Goal: Task Accomplishment & Management: Use online tool/utility

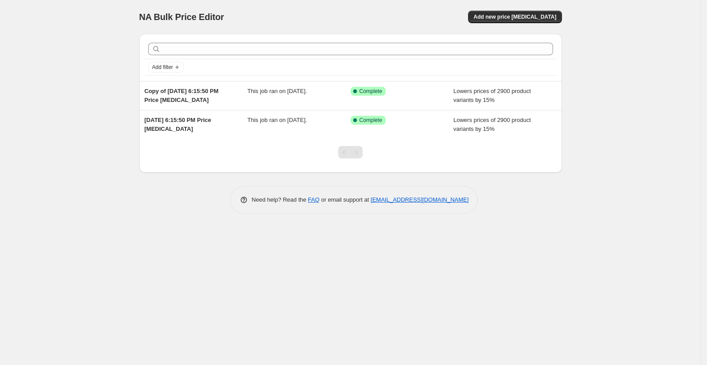
click at [508, 27] on div "NA Bulk Price Editor. This page is ready NA Bulk Price Editor Add new price cha…" at bounding box center [350, 17] width 423 height 34
click at [511, 20] on span "Add new price [MEDICAL_DATA]" at bounding box center [514, 16] width 83 height 7
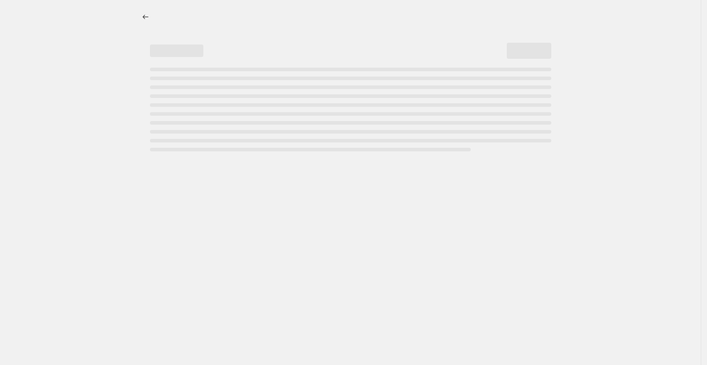
select select "percentage"
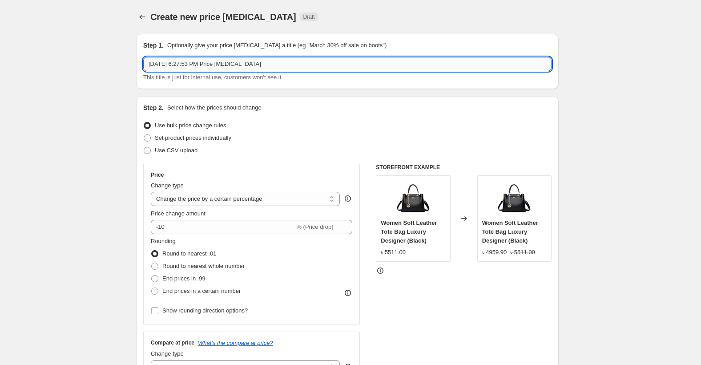
click at [223, 70] on input "Aug 16, 2025, 6:27:53 PM Price change job" at bounding box center [347, 64] width 408 height 14
type input "f"
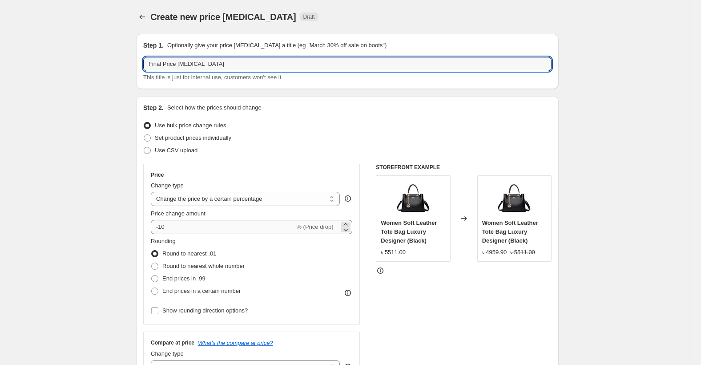
type input "Final Price Change Job"
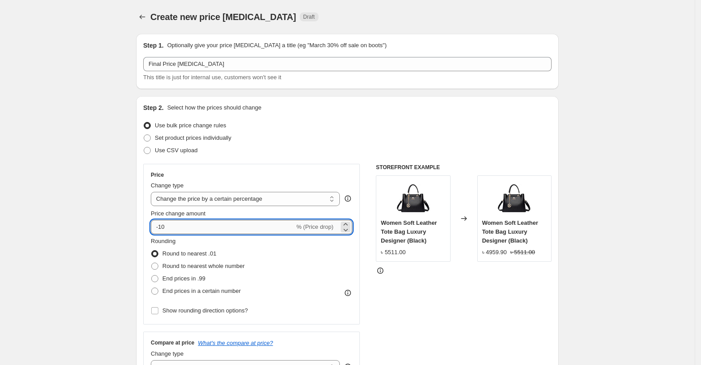
click at [186, 233] on input "-10" at bounding box center [223, 227] width 144 height 14
type input "-15"
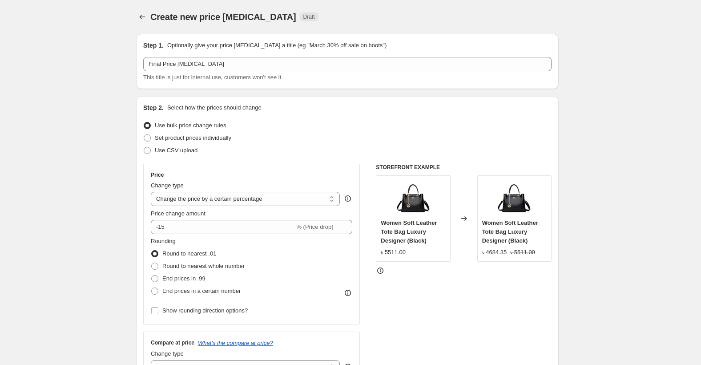
click at [437, 308] on div "STOREFRONT EXAMPLE Women Soft Leather Tote Bag Luxury Designer (Black) ৳ 5511.0…" at bounding box center [464, 273] width 176 height 218
click at [205, 282] on span "End prices in .99" at bounding box center [183, 278] width 43 height 7
click at [152, 275] on input "End prices in .99" at bounding box center [151, 275] width 0 height 0
radio input "true"
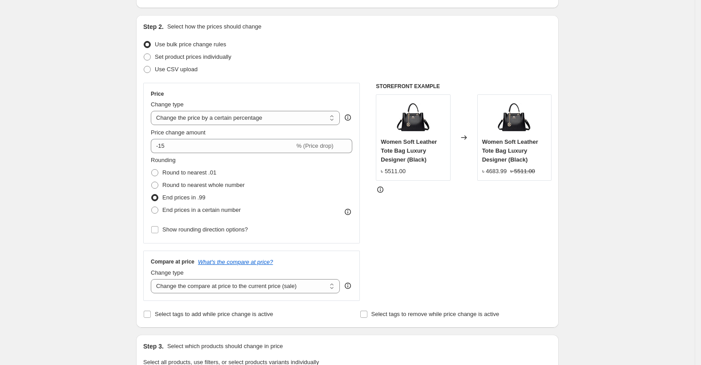
scroll to position [129, 0]
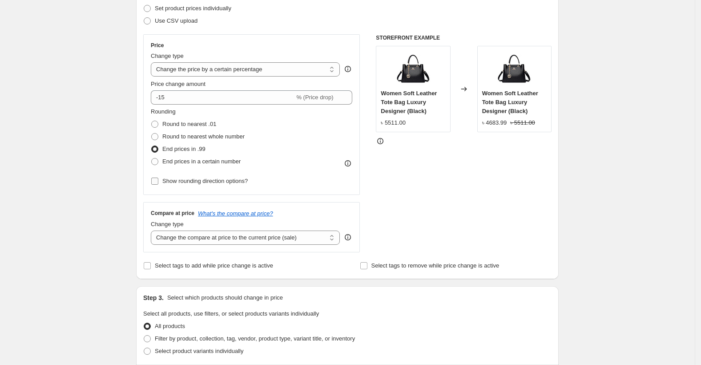
click at [189, 181] on span "Show rounding direction options?" at bounding box center [204, 181] width 85 height 7
click at [158, 181] on input "Show rounding direction options?" at bounding box center [154, 181] width 7 height 7
checkbox input "true"
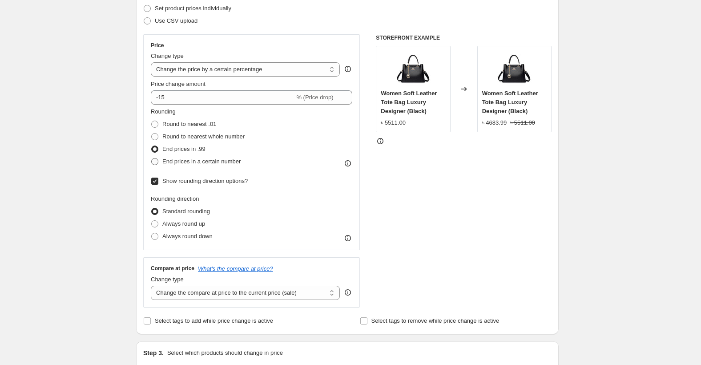
click at [184, 158] on span "End prices in a certain number" at bounding box center [201, 161] width 78 height 7
click at [152, 158] on input "End prices in a certain number" at bounding box center [151, 158] width 0 height 0
radio input "true"
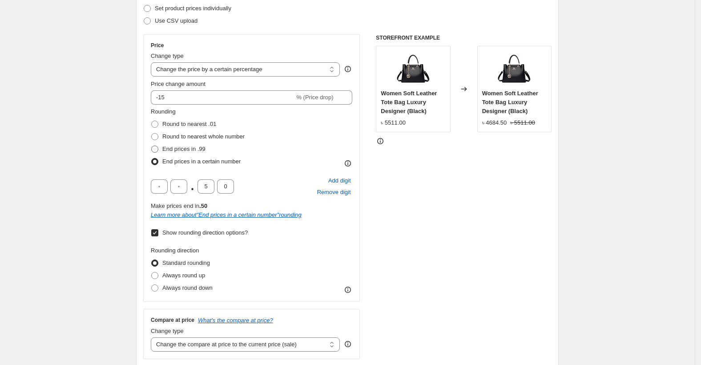
click at [182, 150] on span "End prices in .99" at bounding box center [183, 149] width 43 height 7
click at [152, 146] on input "End prices in .99" at bounding box center [151, 146] width 0 height 0
radio input "true"
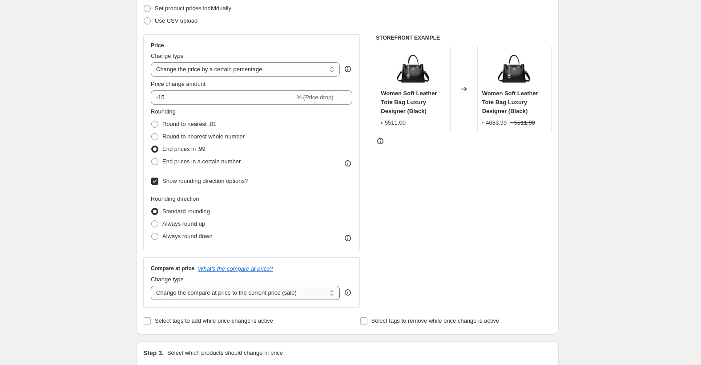
click at [197, 295] on select "Change the compare at price to the current price (sale) Change the compare at p…" at bounding box center [245, 293] width 189 height 14
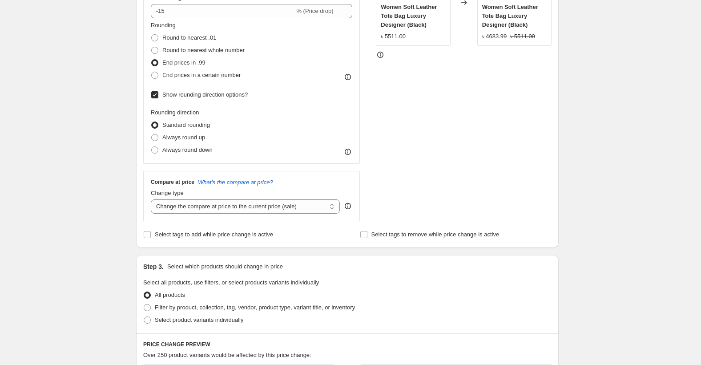
scroll to position [222, 0]
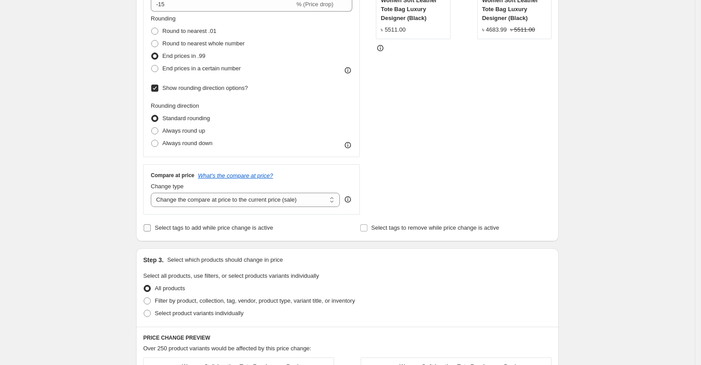
click at [244, 228] on span "Select tags to add while price change is active" at bounding box center [214, 227] width 118 height 7
click at [151, 228] on input "Select tags to add while price change is active" at bounding box center [147, 227] width 7 height 7
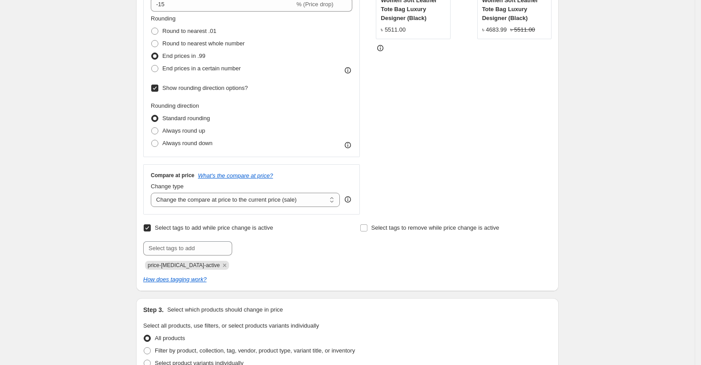
click at [209, 259] on div "Submit price-change-job-active" at bounding box center [239, 255] width 192 height 28
click at [203, 252] on input "text" at bounding box center [187, 248] width 89 height 14
click at [206, 231] on span "Select tags to add while price change is active" at bounding box center [214, 227] width 118 height 7
click at [151, 231] on input "Select tags to add while price change is active" at bounding box center [147, 227] width 7 height 7
checkbox input "false"
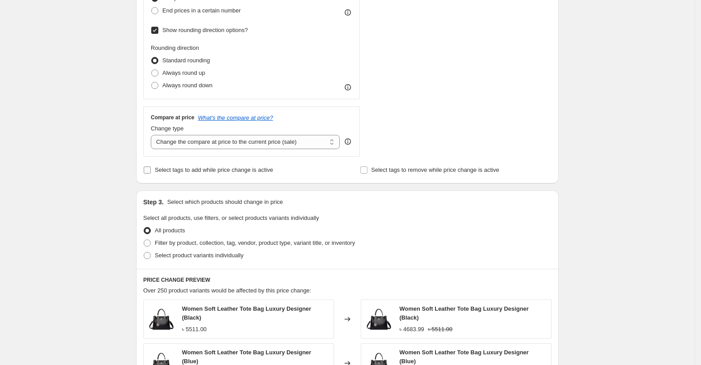
scroll to position [296, 0]
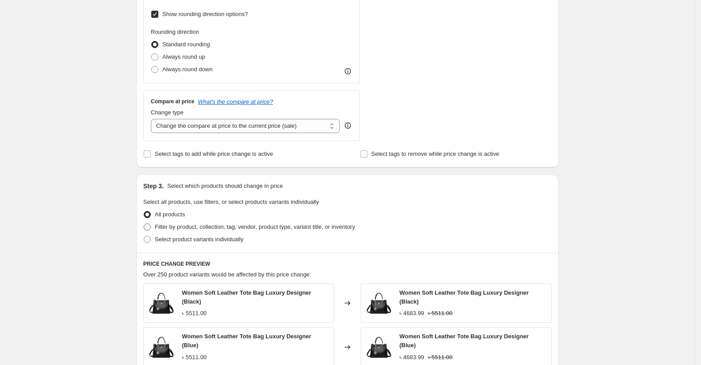
click at [235, 228] on span "Filter by product, collection, tag, vendor, product type, variant title, or inv…" at bounding box center [255, 226] width 200 height 7
click at [144, 224] on input "Filter by product, collection, tag, vendor, product type, variant title, or inv…" at bounding box center [144, 223] width 0 height 0
radio input "true"
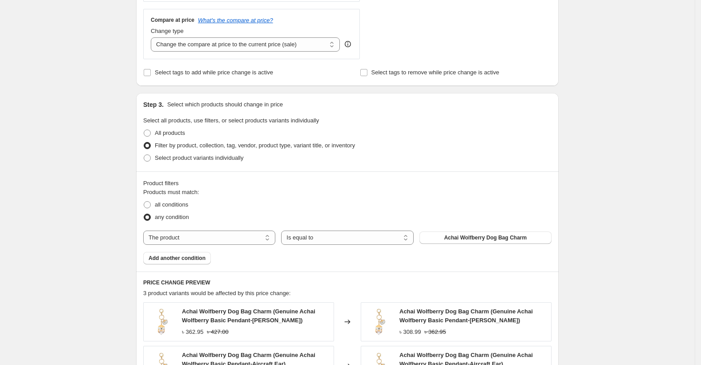
scroll to position [445, 0]
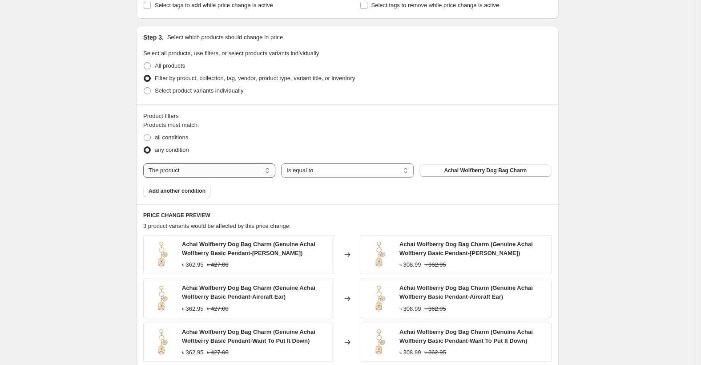
click at [166, 173] on select "The product The product's collection The product's tag The product's vendor The…" at bounding box center [209, 170] width 132 height 14
select select "inventory_quantity"
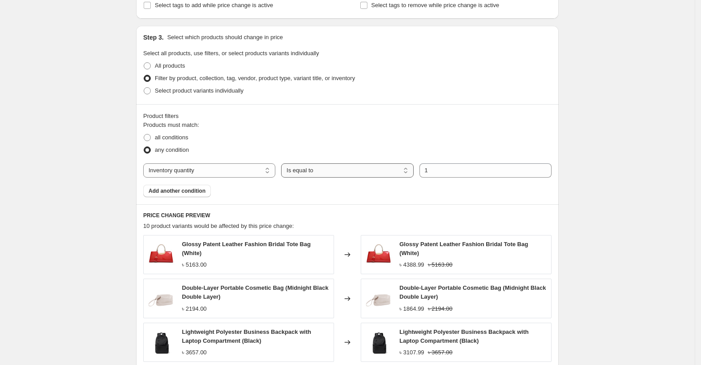
click at [397, 173] on select "Is equal to Is not equal to Is greater than Is less than" at bounding box center [347, 170] width 132 height 14
select select ">"
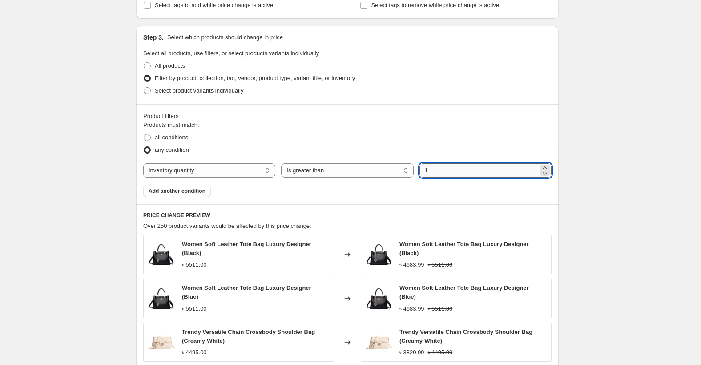
click at [452, 168] on input "1" at bounding box center [479, 170] width 119 height 14
click at [202, 174] on select "The product The product's collection The product's tag The product's vendor The…" at bounding box center [209, 170] width 132 height 14
select select "vendor"
select select "equal"
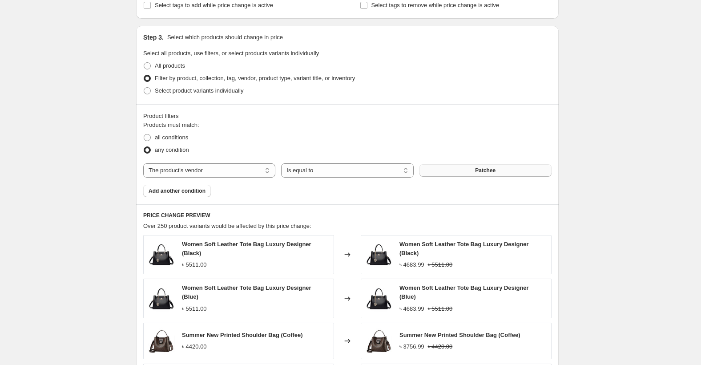
click at [448, 170] on button "Patchee" at bounding box center [486, 170] width 132 height 12
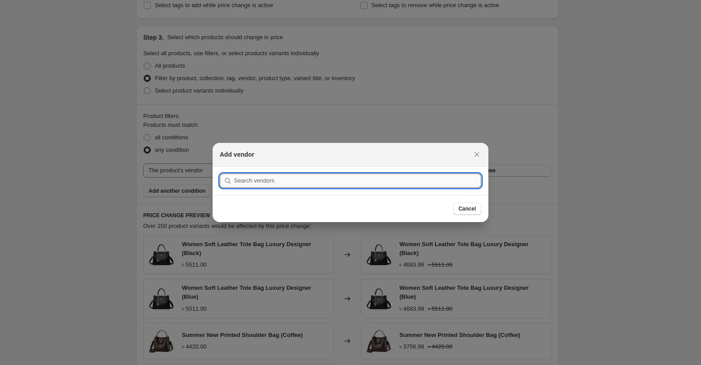
click at [450, 177] on input ":r2p:" at bounding box center [357, 181] width 247 height 14
click at [478, 155] on icon "Close" at bounding box center [477, 154] width 9 height 9
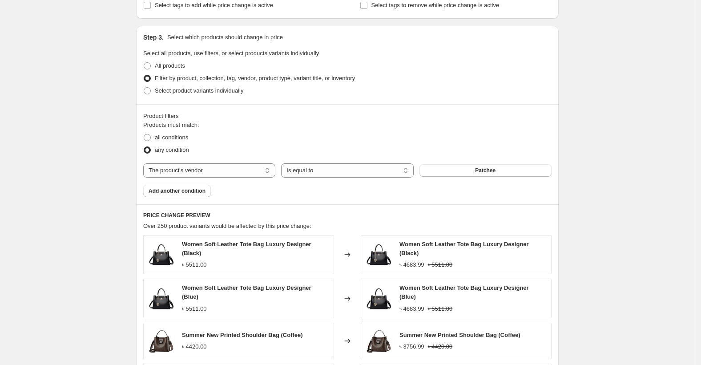
click at [262, 178] on div "Products must match: all conditions any condition The product The product's col…" at bounding box center [347, 159] width 408 height 77
click at [242, 174] on select "The product The product's collection The product's tag The product's vendor The…" at bounding box center [209, 170] width 132 height 14
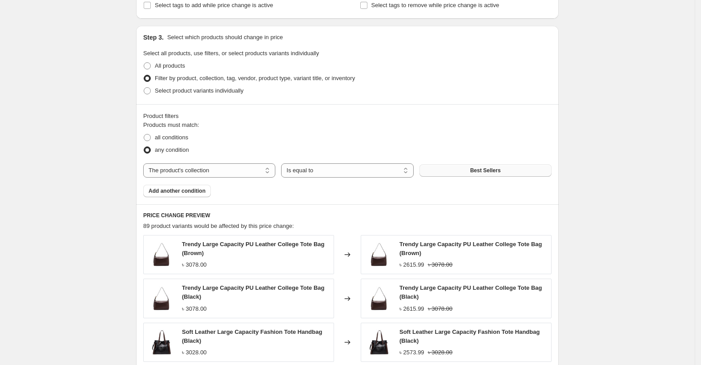
click at [489, 176] on button "Best Sellers" at bounding box center [486, 170] width 132 height 12
click at [231, 174] on select "The product The product's collection The product's tag The product's vendor The…" at bounding box center [209, 170] width 132 height 14
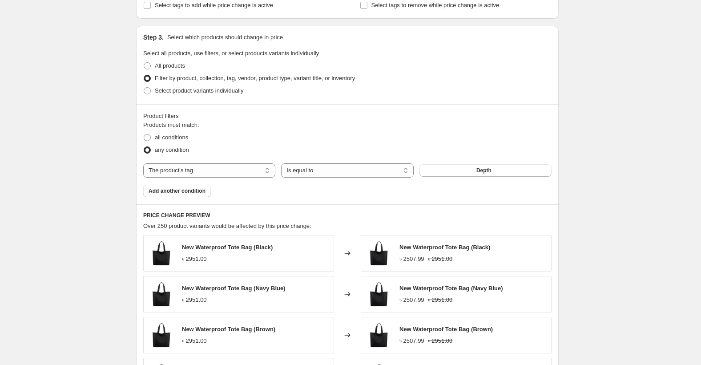
click at [468, 175] on button "Depth_" at bounding box center [486, 170] width 132 height 12
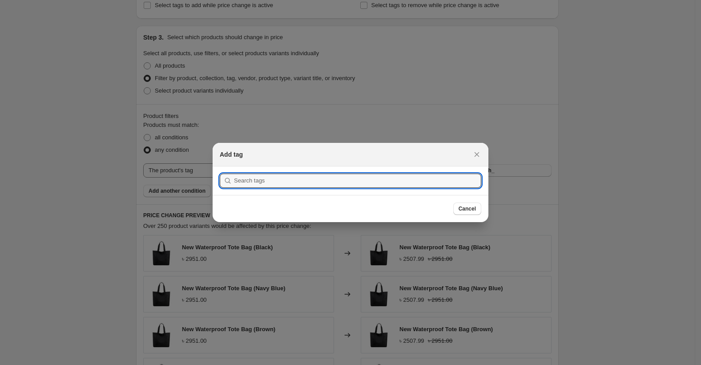
scroll to position [0, 0]
click at [475, 156] on icon "Close" at bounding box center [477, 154] width 5 height 5
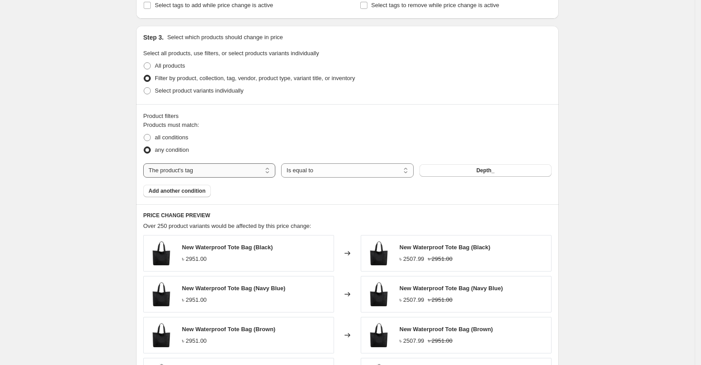
click at [198, 170] on select "The product The product's collection The product's tag The product's vendor The…" at bounding box center [209, 170] width 132 height 14
select select "inventory_quantity"
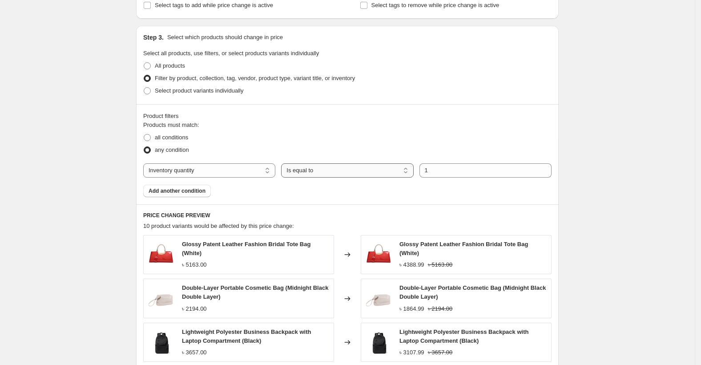
click at [346, 174] on select "Is equal to Is not equal to Is greater than Is less than" at bounding box center [347, 170] width 132 height 14
select select ">"
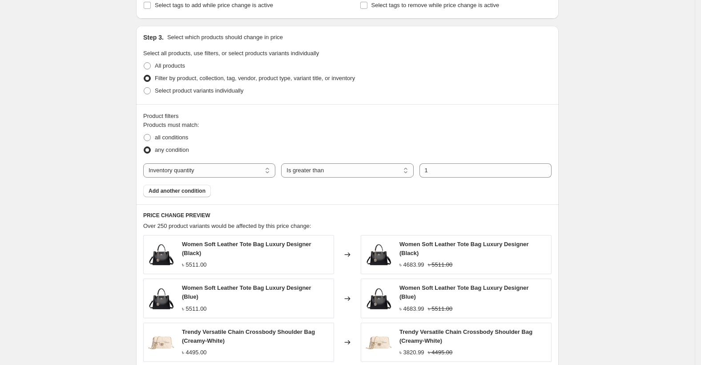
click at [433, 142] on div "all conditions" at bounding box center [347, 137] width 408 height 12
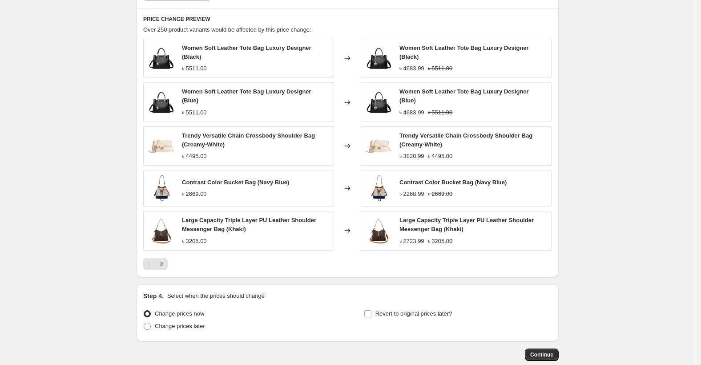
scroll to position [687, 0]
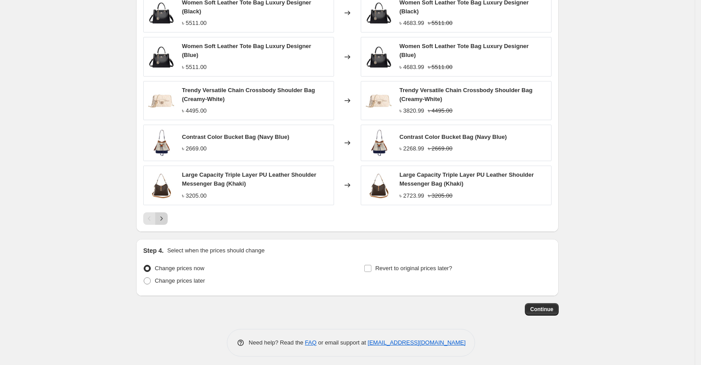
click at [165, 218] on button "Next" at bounding box center [161, 218] width 12 height 12
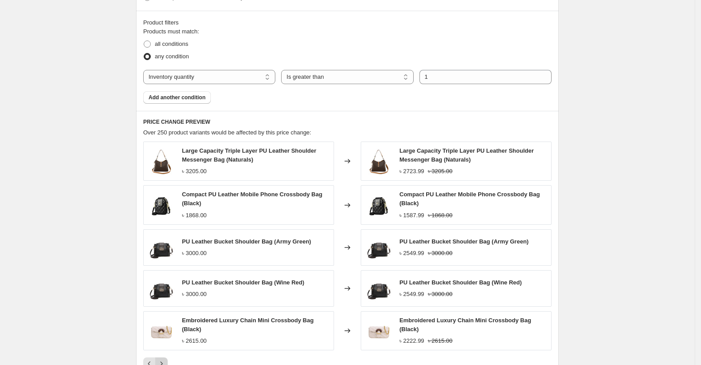
scroll to position [408, 0]
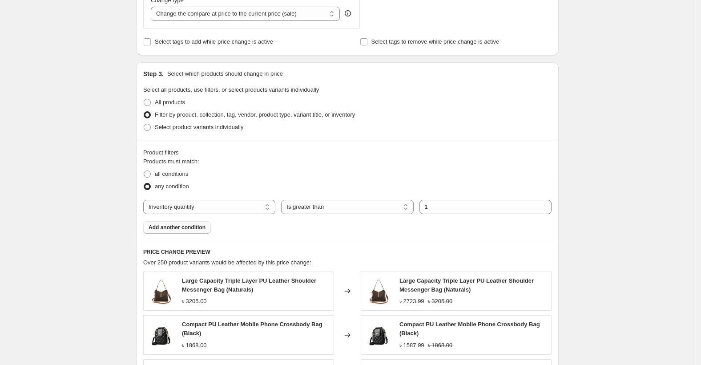
click at [172, 222] on button "Add another condition" at bounding box center [177, 227] width 68 height 12
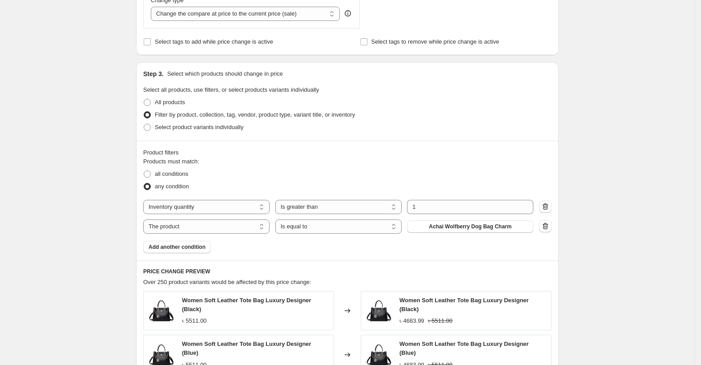
click at [232, 234] on div "Products must match: all conditions any condition The product The product's col…" at bounding box center [347, 205] width 408 height 96
click at [230, 232] on select "The product The product's collection The product's tag The product's vendor The…" at bounding box center [206, 226] width 126 height 14
click at [264, 233] on select "The product The product's collection The product's tag The product's vendor The…" at bounding box center [206, 226] width 126 height 14
select select "vendor"
click at [357, 247] on div "Products must match: all conditions any condition The product The product's col…" at bounding box center [347, 205] width 408 height 96
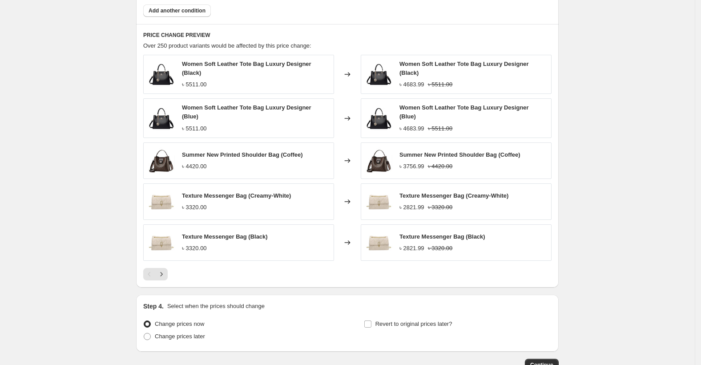
scroll to position [700, 0]
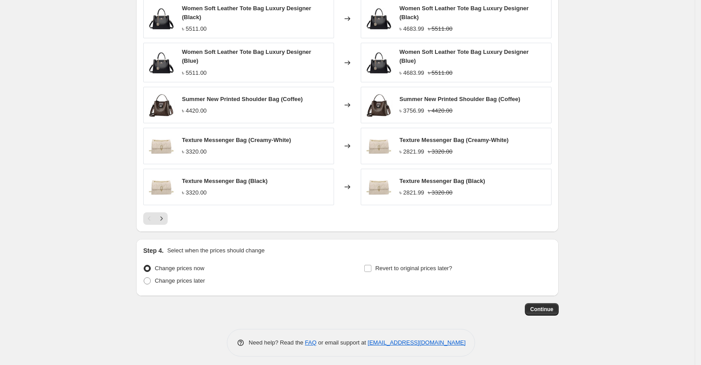
click at [369, 255] on div "Step 4. Select when the prices should change Change prices now Change prices la…" at bounding box center [347, 267] width 408 height 43
click at [385, 270] on label "Revert to original prices later?" at bounding box center [408, 268] width 89 height 12
click at [372, 270] on input "Revert to original prices later?" at bounding box center [367, 268] width 7 height 7
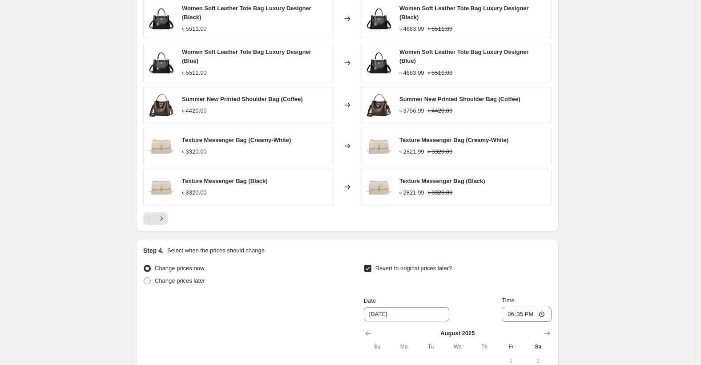
click at [385, 270] on label "Revert to original prices later?" at bounding box center [408, 268] width 89 height 12
click at [372, 270] on input "Revert to original prices later?" at bounding box center [367, 268] width 7 height 7
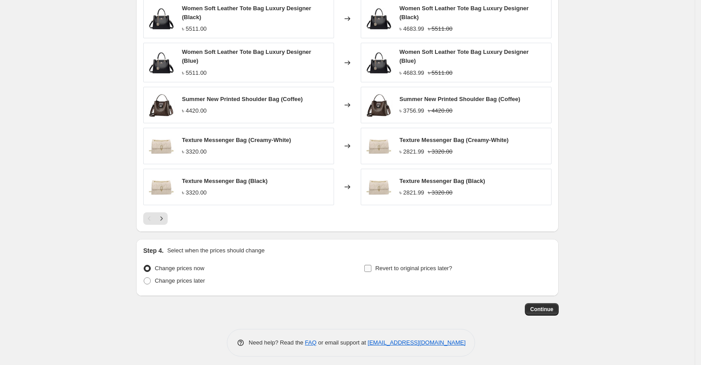
click at [399, 265] on span "Revert to original prices later?" at bounding box center [414, 268] width 77 height 7
click at [372, 265] on input "Revert to original prices later?" at bounding box center [367, 268] width 7 height 7
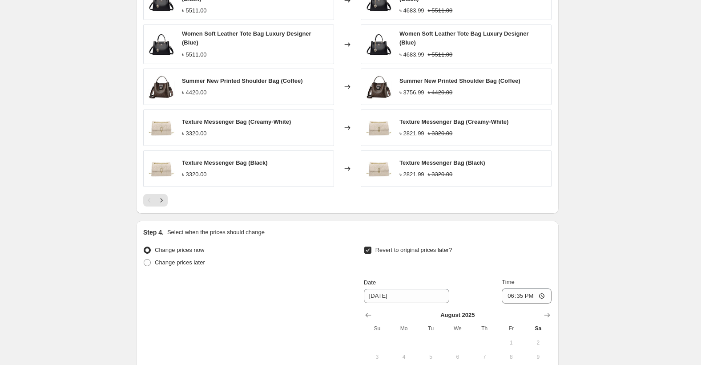
click at [400, 247] on span "Revert to original prices later?" at bounding box center [414, 250] width 77 height 7
click at [372, 247] on input "Revert to original prices later?" at bounding box center [367, 250] width 7 height 7
checkbox input "false"
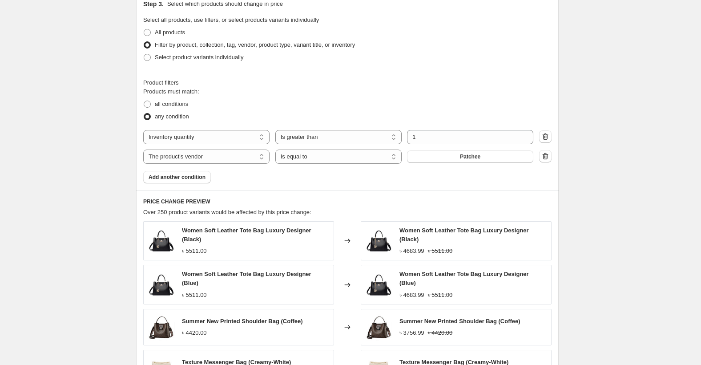
scroll to position [478, 0]
click at [547, 136] on icon "button" at bounding box center [545, 137] width 9 height 9
select select "vendor"
select select "equal"
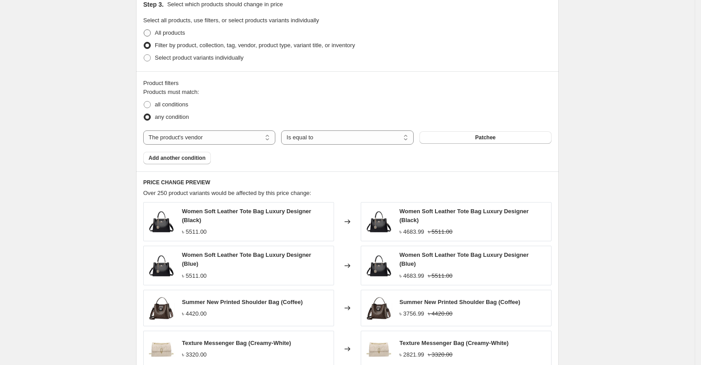
click at [163, 34] on span "All products" at bounding box center [170, 32] width 30 height 7
click at [144, 30] on input "All products" at bounding box center [144, 29] width 0 height 0
radio input "true"
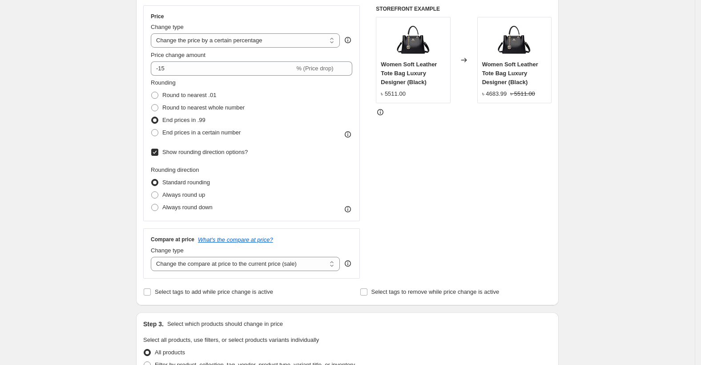
scroll to position [89, 0]
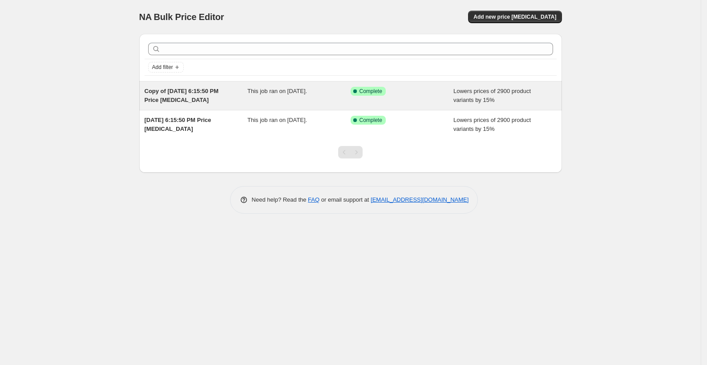
click at [238, 91] on div "Copy of [DATE] 6:15:50 PM Price [MEDICAL_DATA]" at bounding box center [196, 96] width 103 height 18
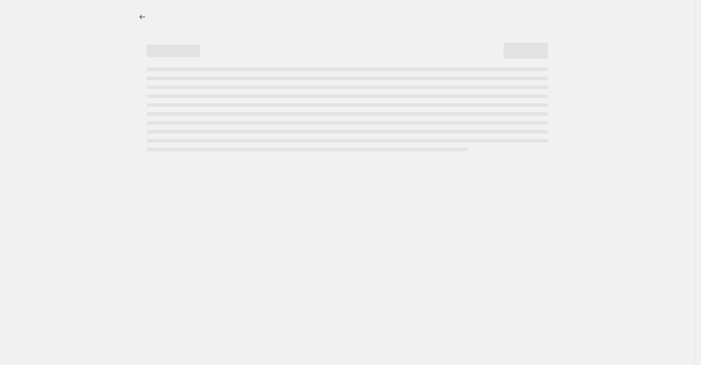
select select "percentage"
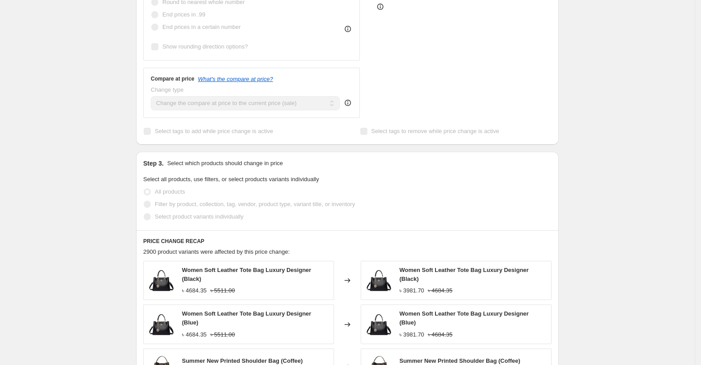
scroll to position [371, 0]
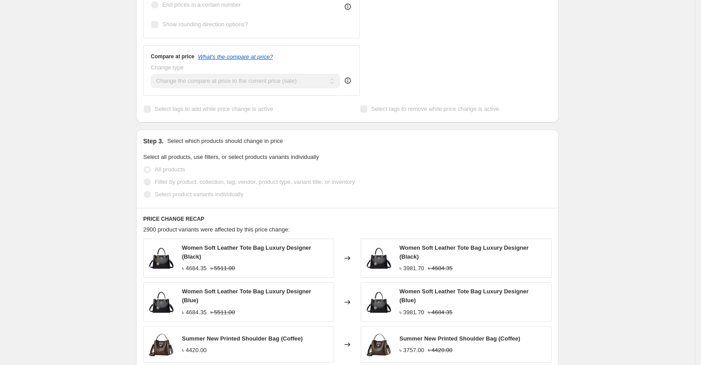
select select "percentage"
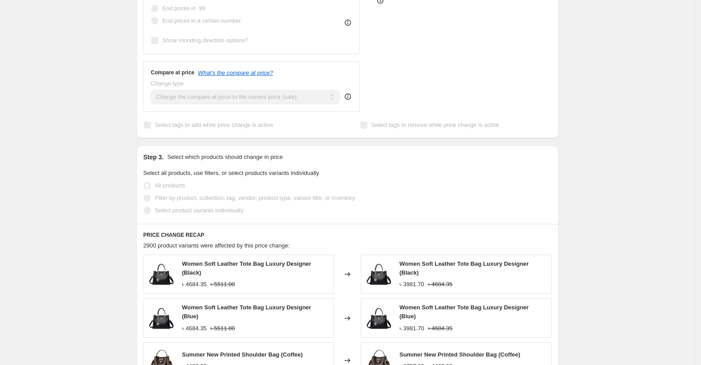
scroll to position [0, 0]
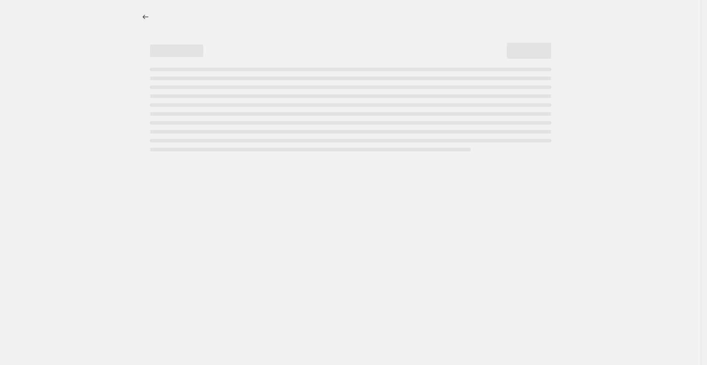
select select "percentage"
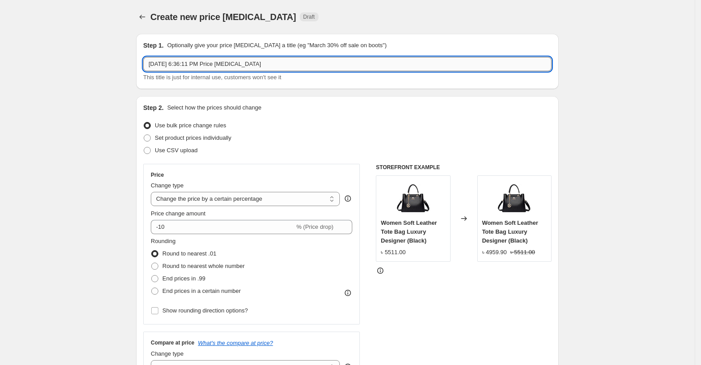
click at [257, 63] on input "Aug 16, 2025, 6:36:11 PM Price change job" at bounding box center [347, 64] width 408 height 14
type input "Pending products"
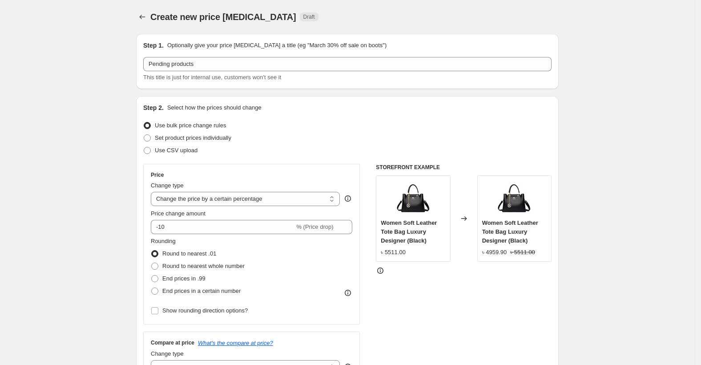
click at [184, 235] on div "Price Change type Change the price to a certain amount Change the price by a ce…" at bounding box center [252, 244] width 202 height 146
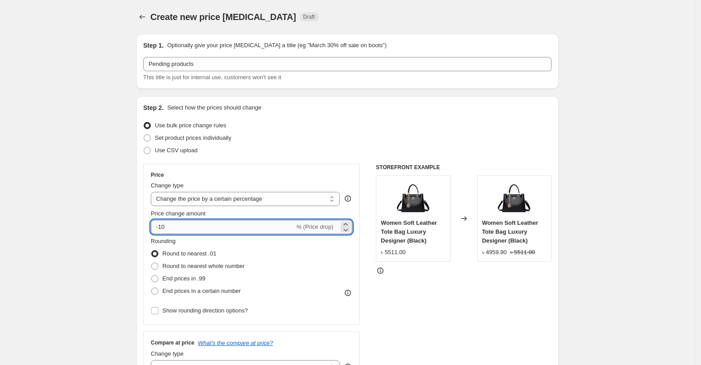
click at [182, 228] on input "-10" at bounding box center [223, 227] width 144 height 14
type input "-15"
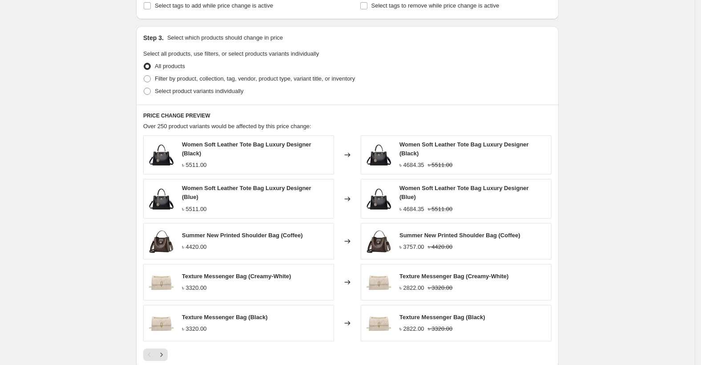
scroll to position [526, 0]
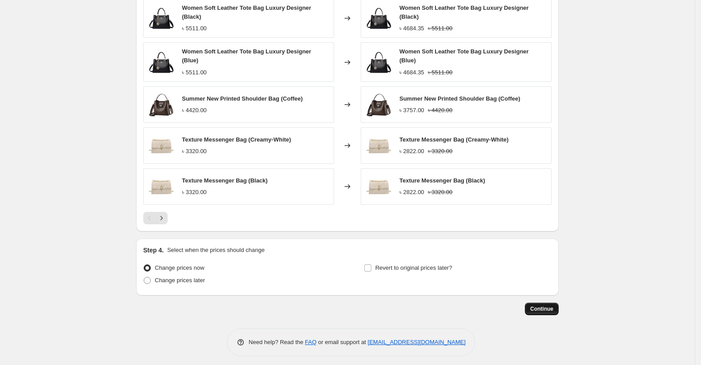
click at [551, 306] on span "Continue" at bounding box center [541, 308] width 23 height 7
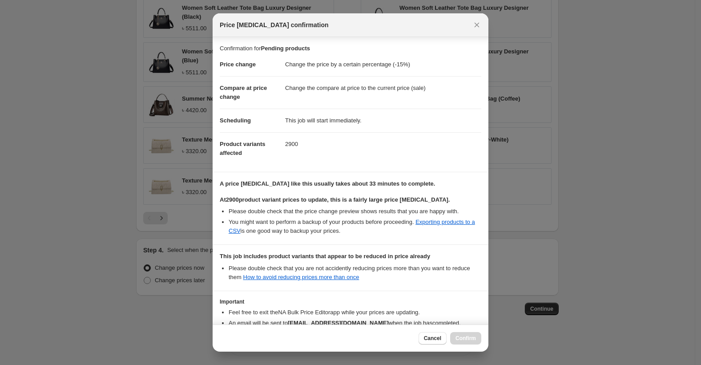
scroll to position [57, 0]
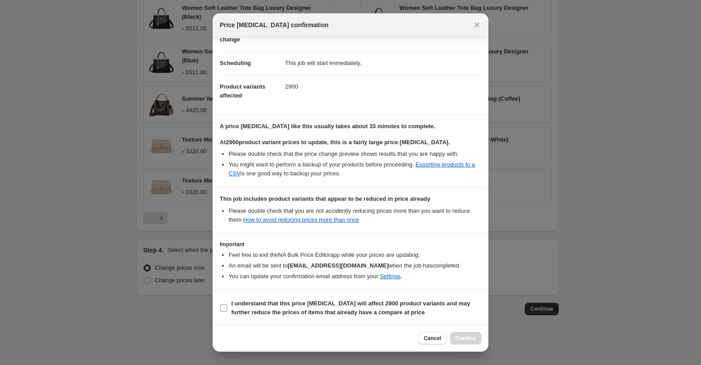
click at [222, 304] on input "I understand that this price change job will affect 2900 product variants and m…" at bounding box center [223, 307] width 7 height 7
checkbox input "true"
click at [456, 343] on button "Confirm" at bounding box center [465, 338] width 31 height 12
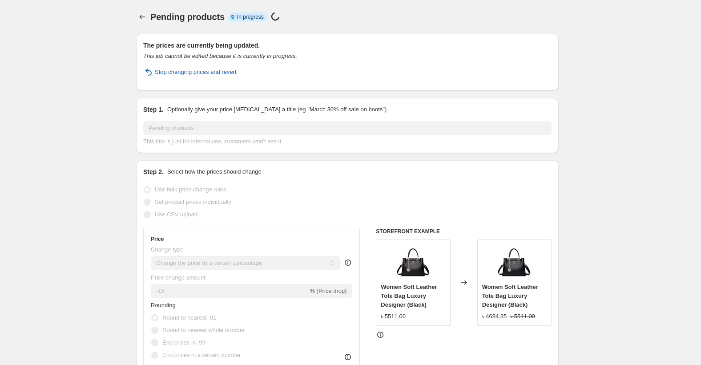
click at [153, 22] on div "Pending products Info Partially complete In progress Price change job in progre…" at bounding box center [354, 17] width 408 height 12
click at [147, 18] on icon "Price change jobs" at bounding box center [142, 16] width 9 height 9
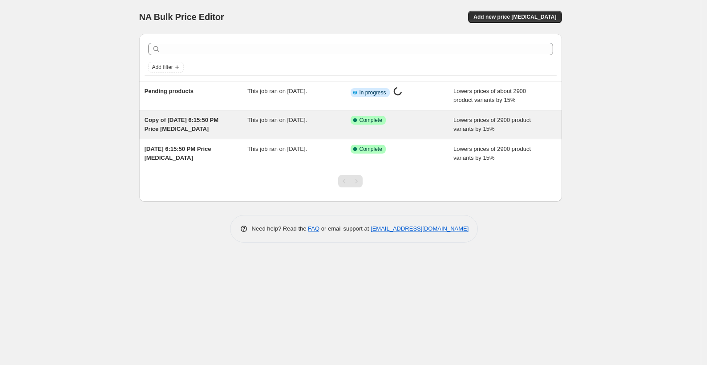
click at [539, 125] on div "Lowers prices of 2900 product variants by 15%" at bounding box center [504, 125] width 103 height 18
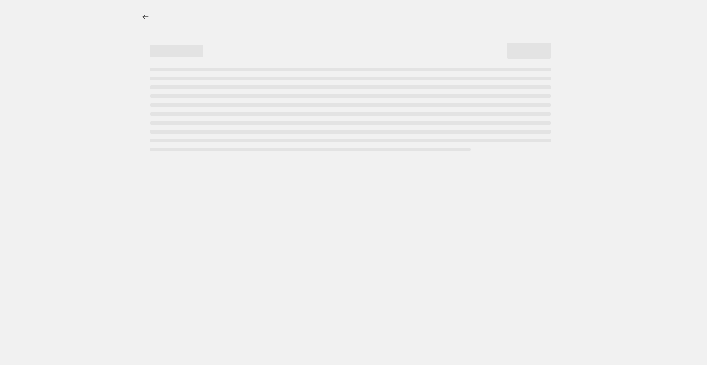
select select "percentage"
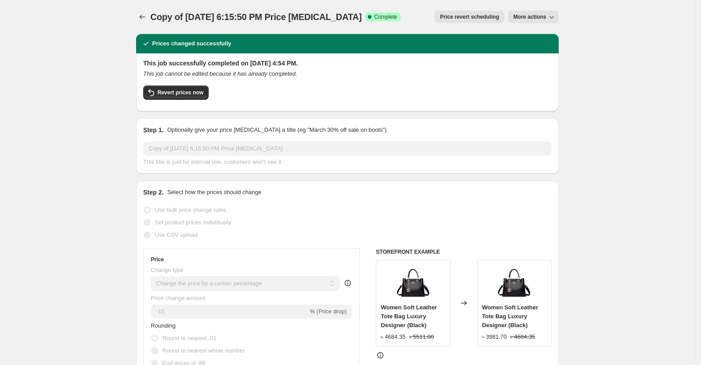
click at [538, 11] on button "More actions" at bounding box center [533, 17] width 51 height 12
click at [142, 15] on icon "Price change jobs" at bounding box center [142, 16] width 9 height 9
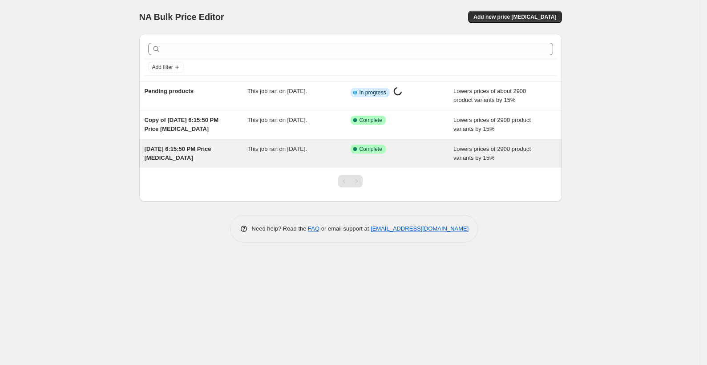
click at [430, 150] on div "Success Complete Complete" at bounding box center [396, 149] width 90 height 9
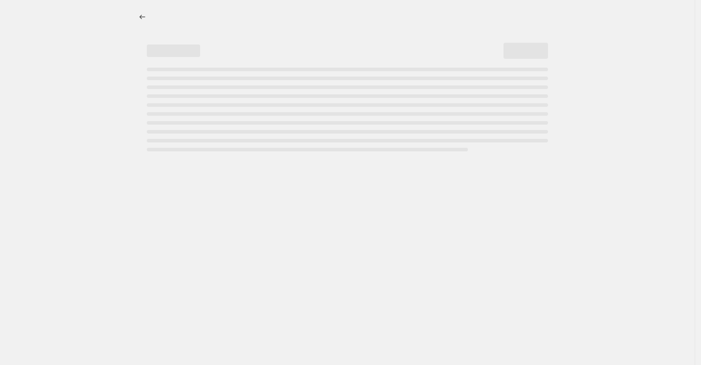
select select "percentage"
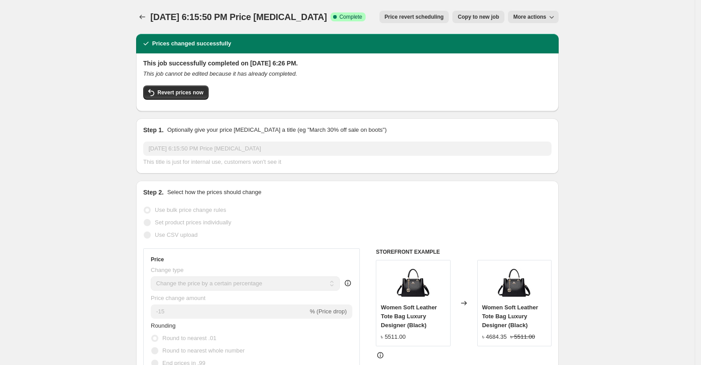
click at [551, 18] on icon "button" at bounding box center [551, 16] width 9 height 9
click at [529, 50] on span "Delete job" at bounding box center [531, 50] width 26 height 7
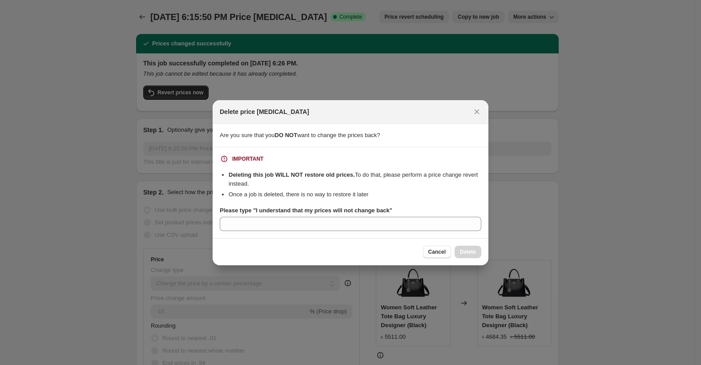
click at [271, 236] on section "IMPORTANT Deleting this job WILL NOT restore old prices. To do that, please per…" at bounding box center [351, 192] width 276 height 91
drag, startPoint x: 255, startPoint y: 209, endPoint x: 388, endPoint y: 213, distance: 133.1
click at [388, 213] on b "Please type "I understand that my prices will not change back"" at bounding box center [306, 210] width 173 height 7
copy b "I understand that my prices will not change back"
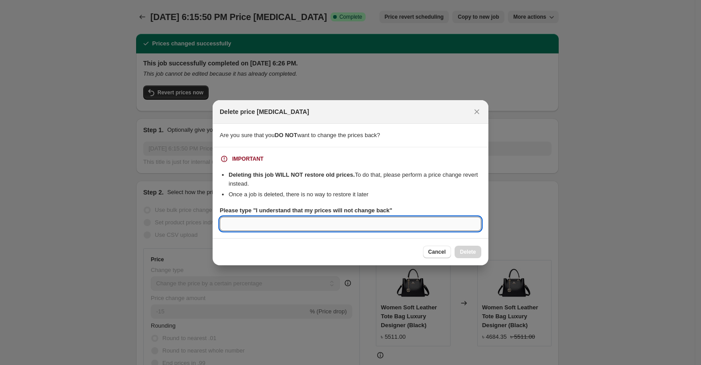
click at [372, 226] on input "Please type "I understand that my prices will not change back"" at bounding box center [351, 224] width 262 height 14
paste input "I understand that my prices will not change back"
type input "I understand that my prices will not change back"
click at [466, 249] on span "Delete" at bounding box center [468, 251] width 16 height 7
